Goal: Task Accomplishment & Management: Use online tool/utility

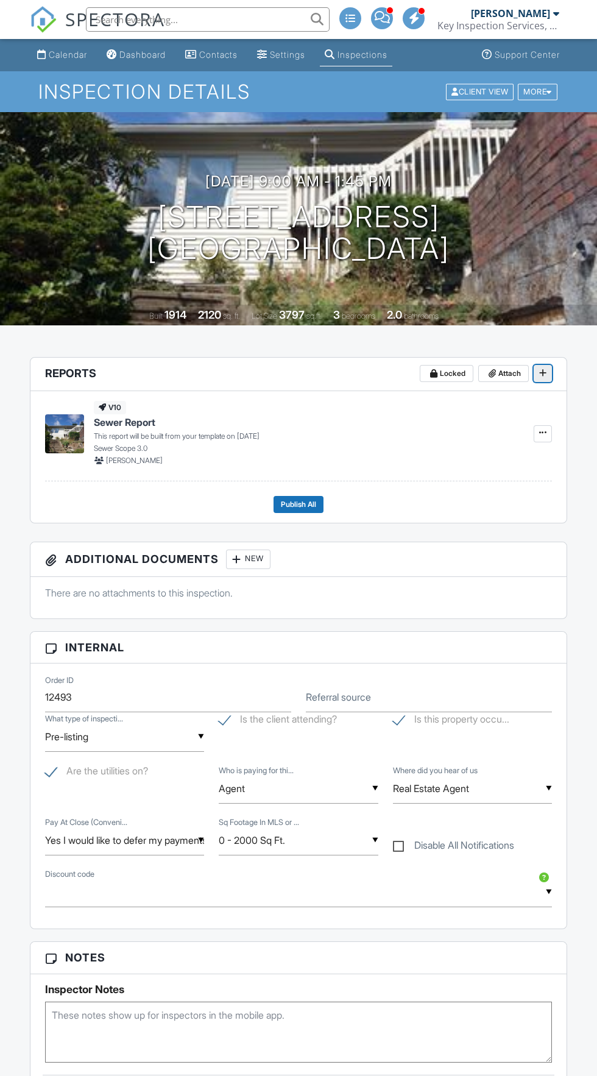
click at [546, 374] on icon at bounding box center [542, 373] width 7 height 9
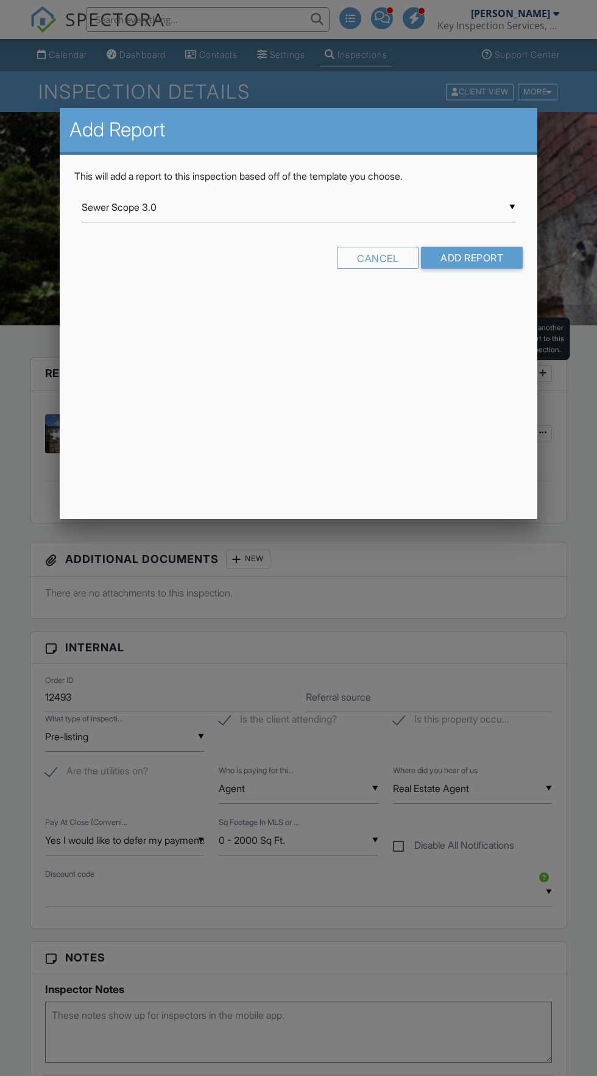
click at [92, 207] on input "Sewer Scope 3.0" at bounding box center [299, 208] width 434 height 30
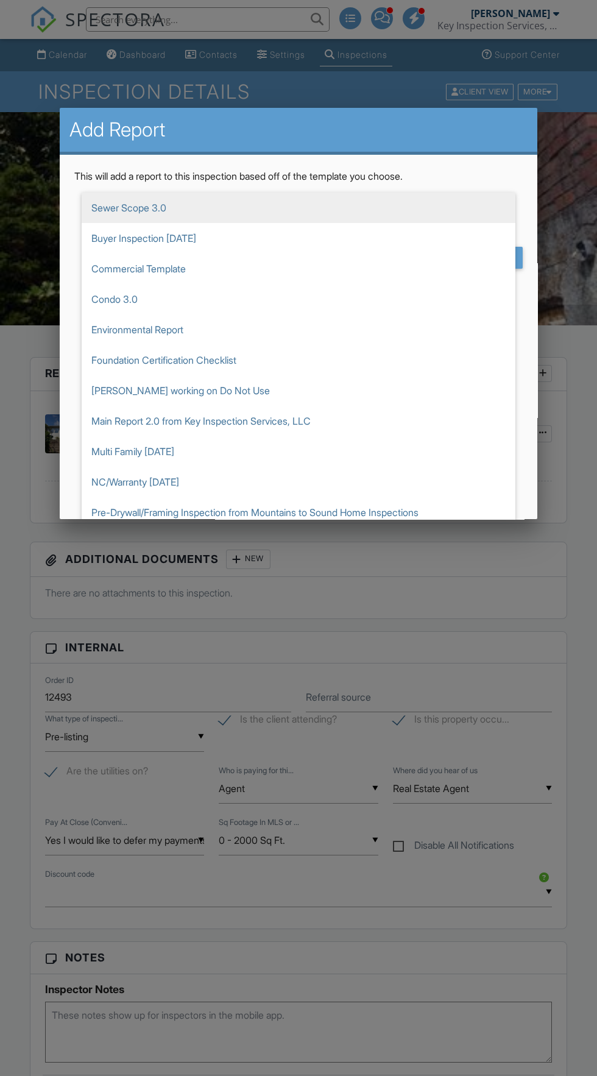
scroll to position [39, 0]
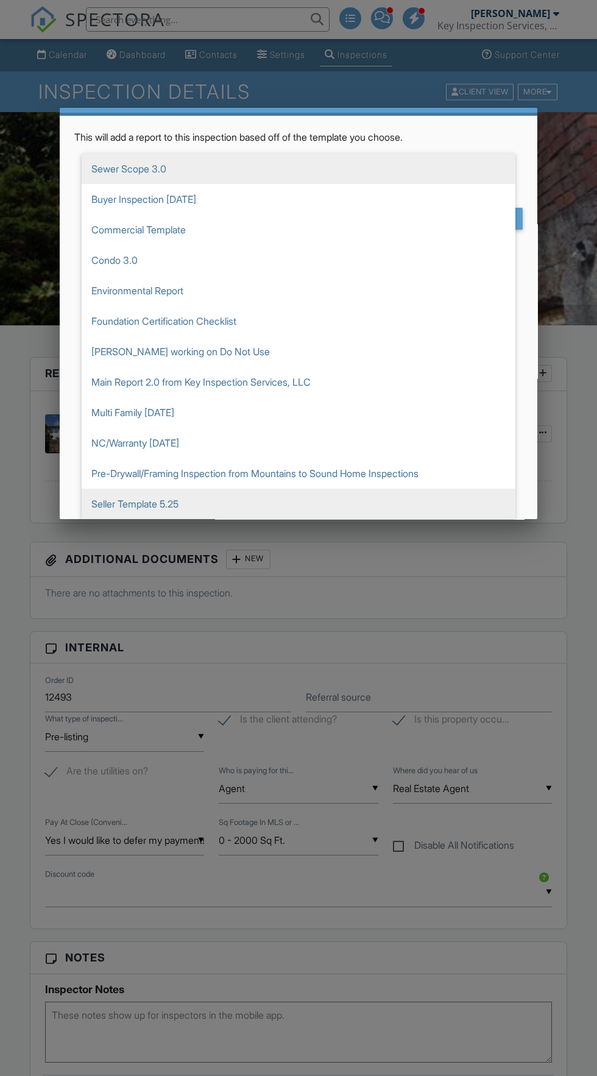
click at [169, 509] on span "Seller Template 5.25" at bounding box center [299, 504] width 434 height 30
type input "Seller Template 5.25"
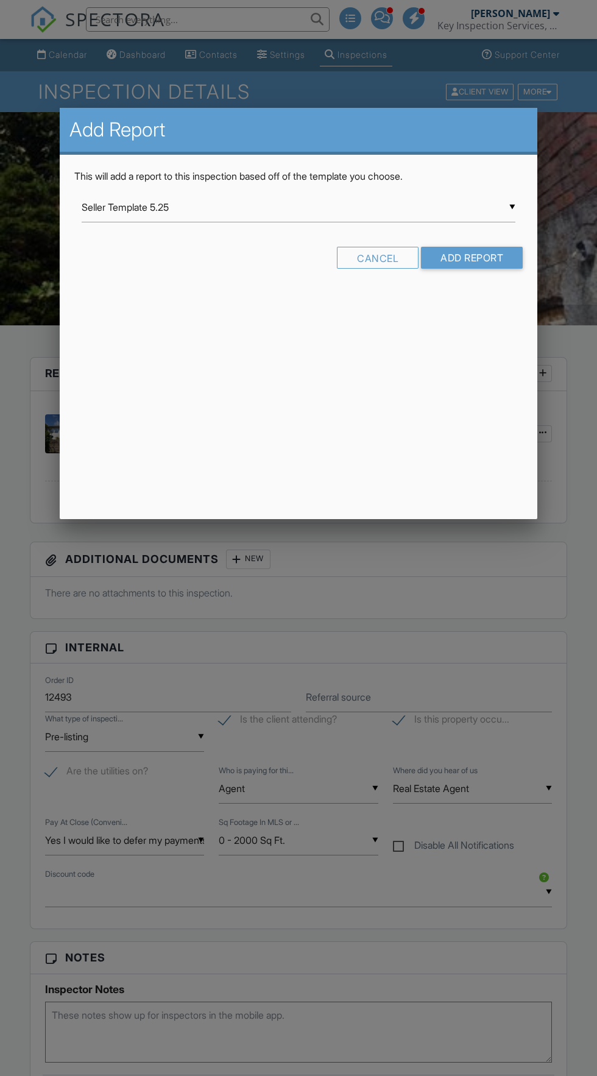
scroll to position [0, 0]
click at [508, 263] on input "Add Report" at bounding box center [472, 258] width 102 height 22
